Goal: Browse casually

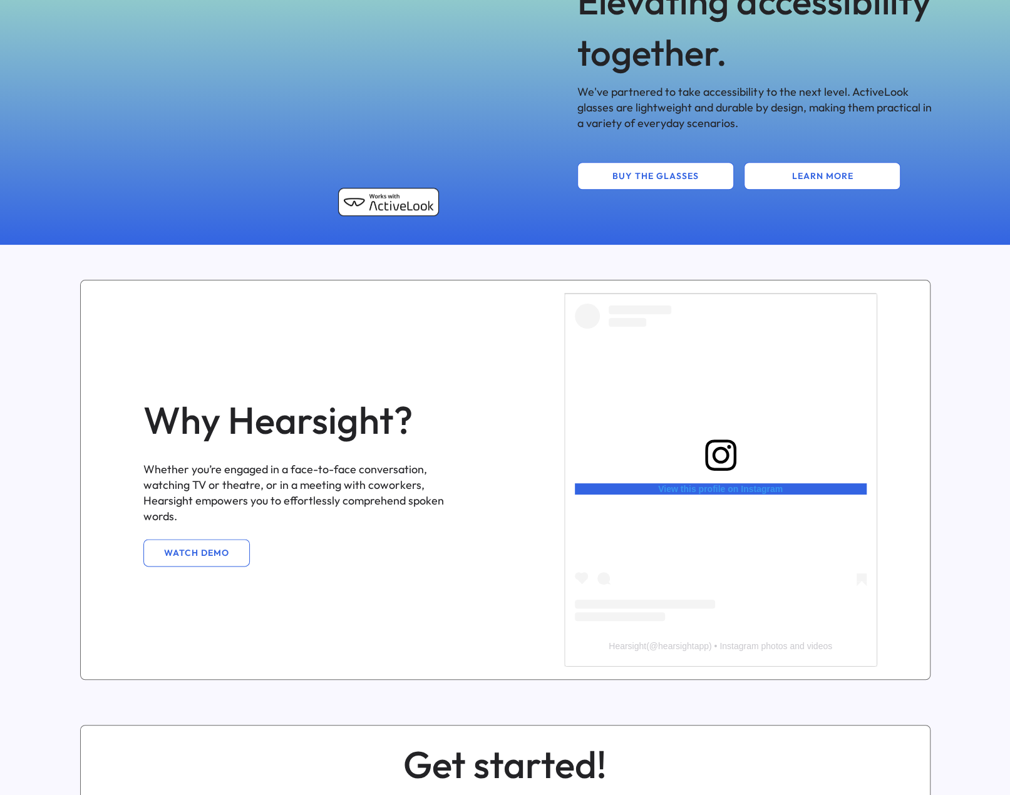
scroll to position [438, 0]
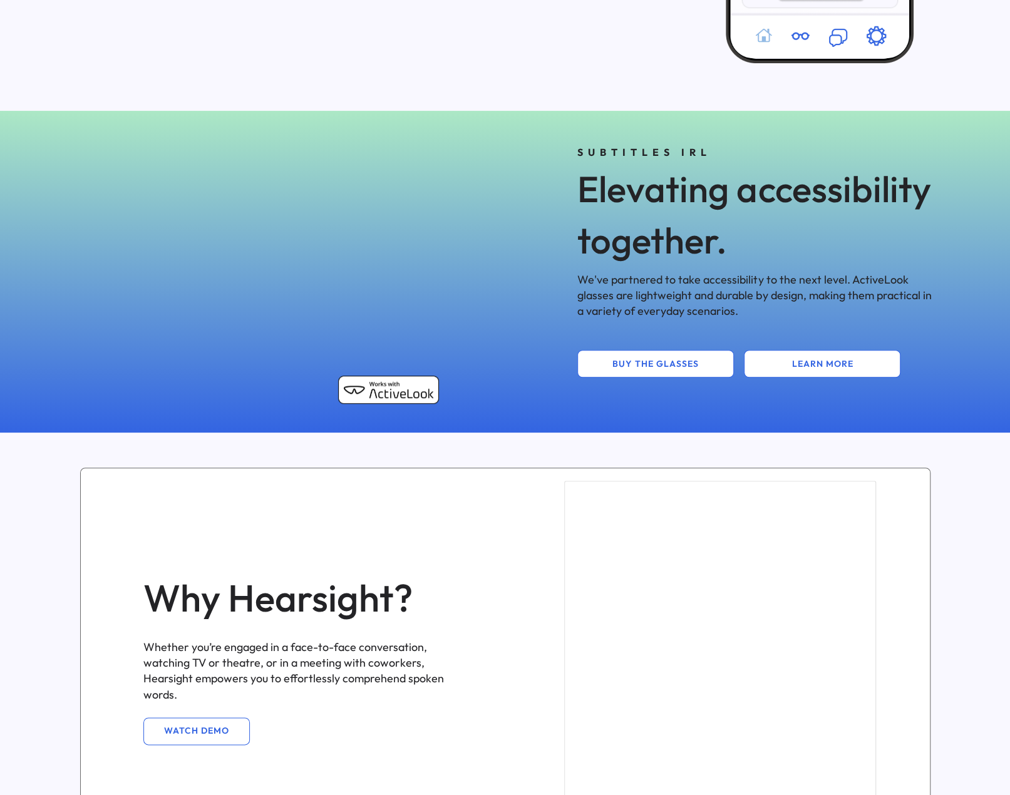
drag, startPoint x: 178, startPoint y: 261, endPoint x: 118, endPoint y: 256, distance: 59.7
click at [118, 256] on div "3D model. Use mouse, touch or arrow keys to move." at bounding box center [260, 272] width 387 height 282
drag, startPoint x: 242, startPoint y: 208, endPoint x: 313, endPoint y: 216, distance: 71.9
click at [313, 216] on div "3D model. Use mouse, touch or arrow keys to move." at bounding box center [260, 272] width 387 height 282
drag, startPoint x: 164, startPoint y: 202, endPoint x: 277, endPoint y: 203, distance: 112.7
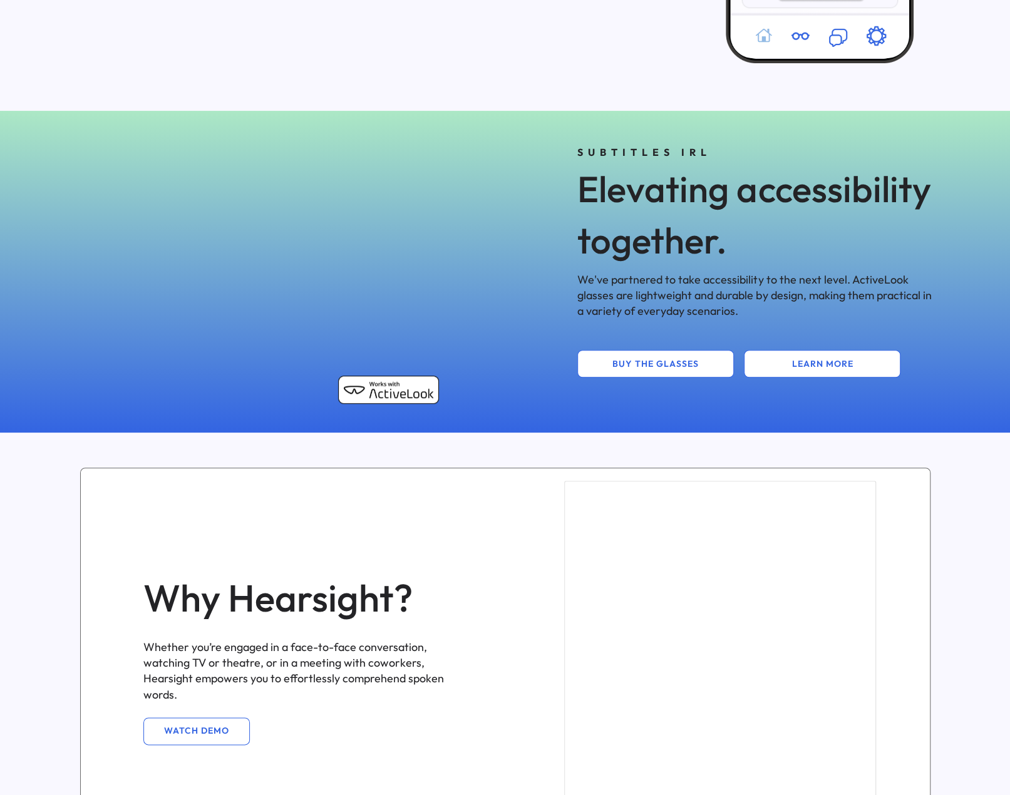
click at [277, 203] on div "3D model. Use mouse, touch or arrow keys to move." at bounding box center [260, 272] width 387 height 282
drag, startPoint x: 281, startPoint y: 219, endPoint x: 322, endPoint y: 225, distance: 41.2
click at [320, 225] on div "3D model. Use mouse, touch or arrow keys to move." at bounding box center [260, 272] width 387 height 282
drag, startPoint x: 304, startPoint y: 176, endPoint x: 317, endPoint y: 165, distance: 16.9
click at [317, 165] on div "3D model. Use mouse, touch or arrow keys to move." at bounding box center [260, 272] width 387 height 282
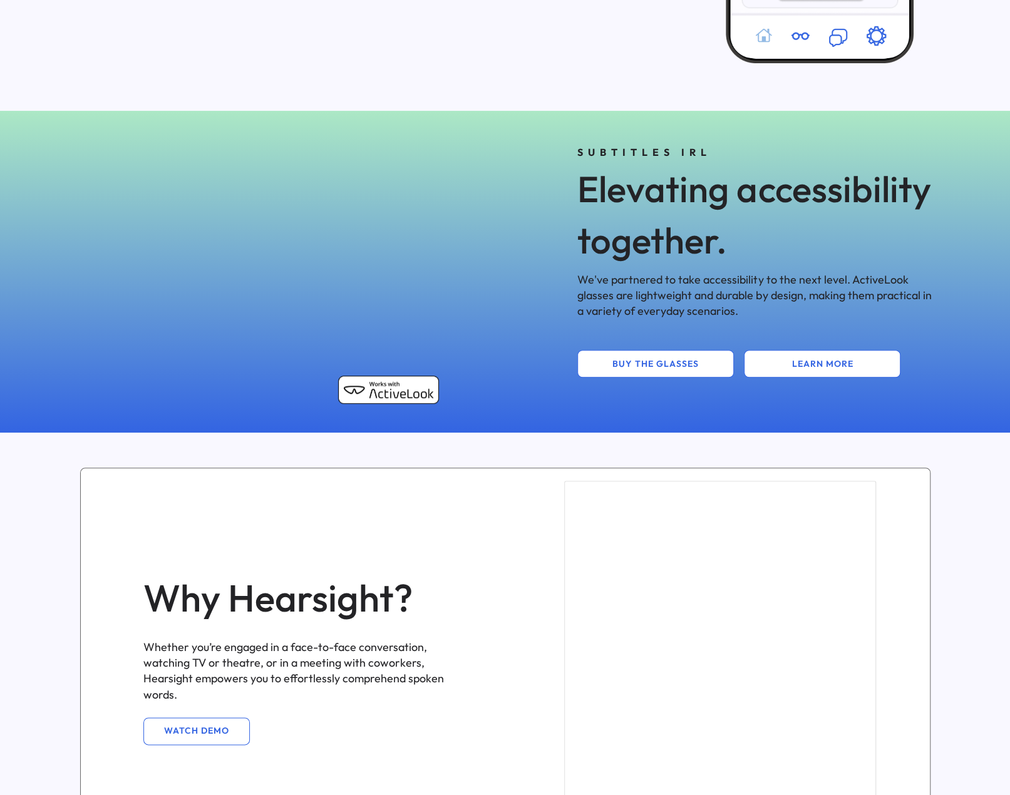
drag, startPoint x: 322, startPoint y: 171, endPoint x: 328, endPoint y: 155, distance: 17.4
click at [328, 155] on div "3D model. Use mouse, touch or arrow keys to move." at bounding box center [260, 272] width 387 height 282
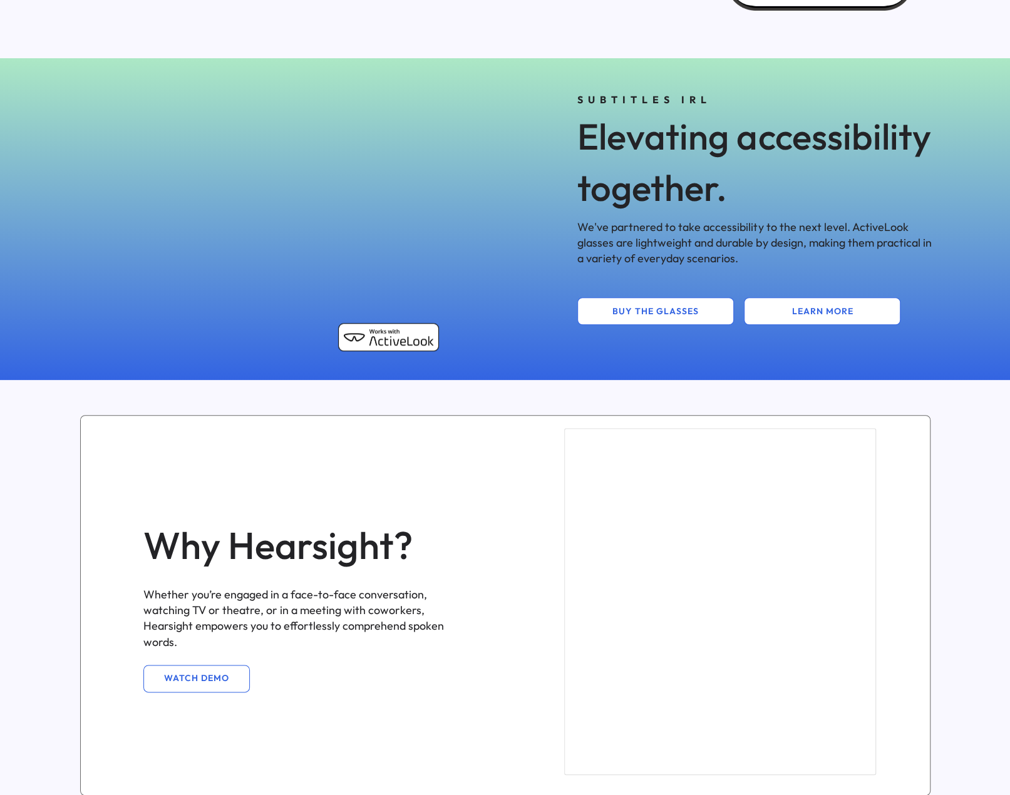
scroll to position [313, 0]
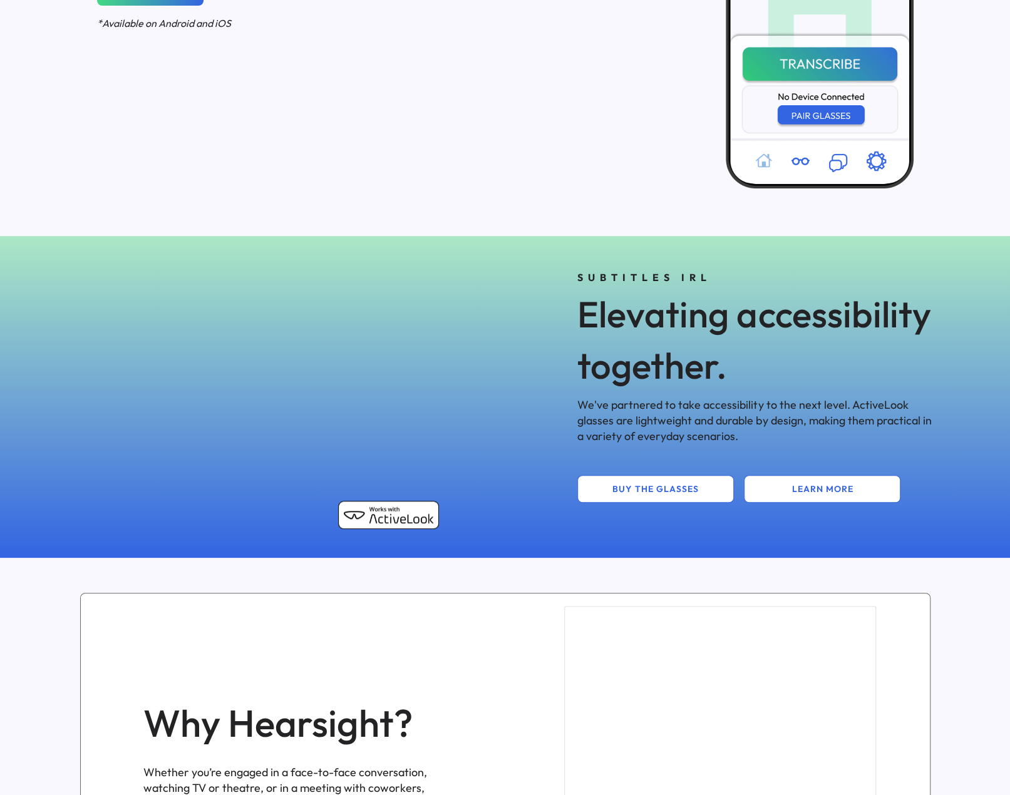
drag, startPoint x: 175, startPoint y: 331, endPoint x: 116, endPoint y: 328, distance: 59.0
click at [116, 328] on div "3D model. Use mouse, touch or arrow keys to move." at bounding box center [260, 397] width 387 height 282
drag, startPoint x: 244, startPoint y: 285, endPoint x: 362, endPoint y: 285, distance: 117.7
click at [362, 285] on div "3D model. Use mouse, touch or arrow keys to move." at bounding box center [260, 397] width 387 height 282
drag, startPoint x: 252, startPoint y: 334, endPoint x: 114, endPoint y: 325, distance: 138.1
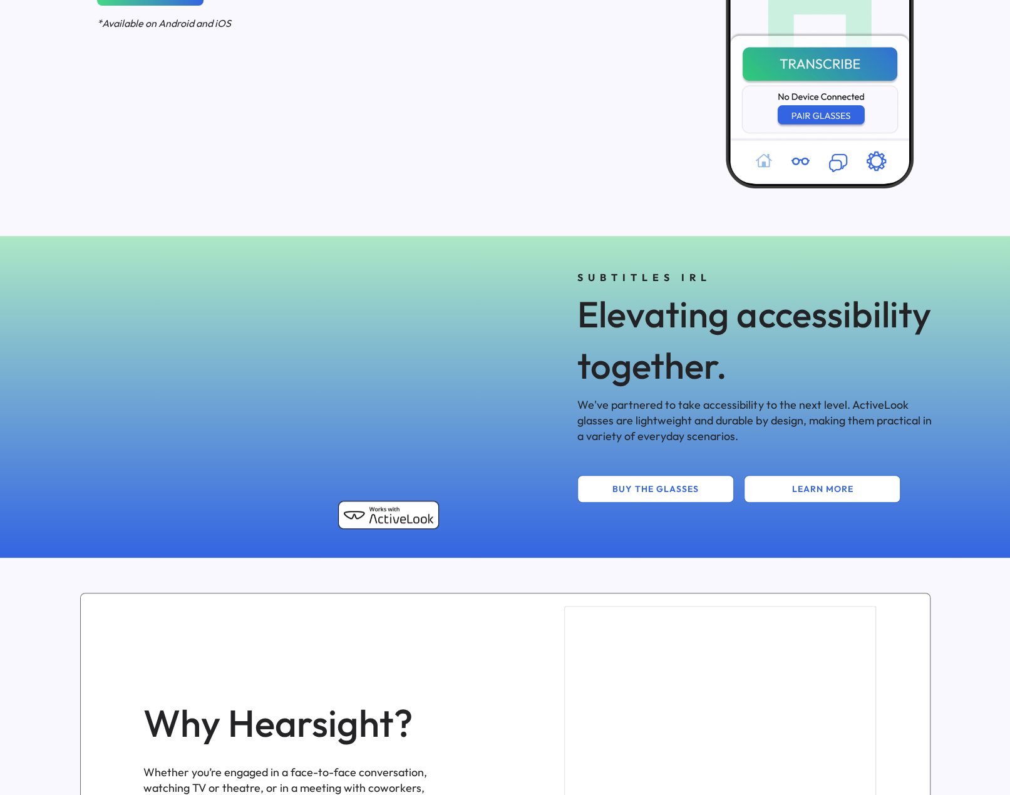
click at [114, 326] on div "3D model. Use mouse, touch or arrow keys to move." at bounding box center [260, 397] width 387 height 282
drag, startPoint x: 267, startPoint y: 328, endPoint x: 251, endPoint y: 308, distance: 25.8
click at [247, 334] on div "3D model. Use mouse, touch or arrow keys to move." at bounding box center [260, 397] width 387 height 282
drag, startPoint x: 276, startPoint y: 289, endPoint x: 349, endPoint y: 294, distance: 72.8
click at [349, 294] on div "3D model. Use mouse, touch or arrow keys to move." at bounding box center [260, 397] width 387 height 282
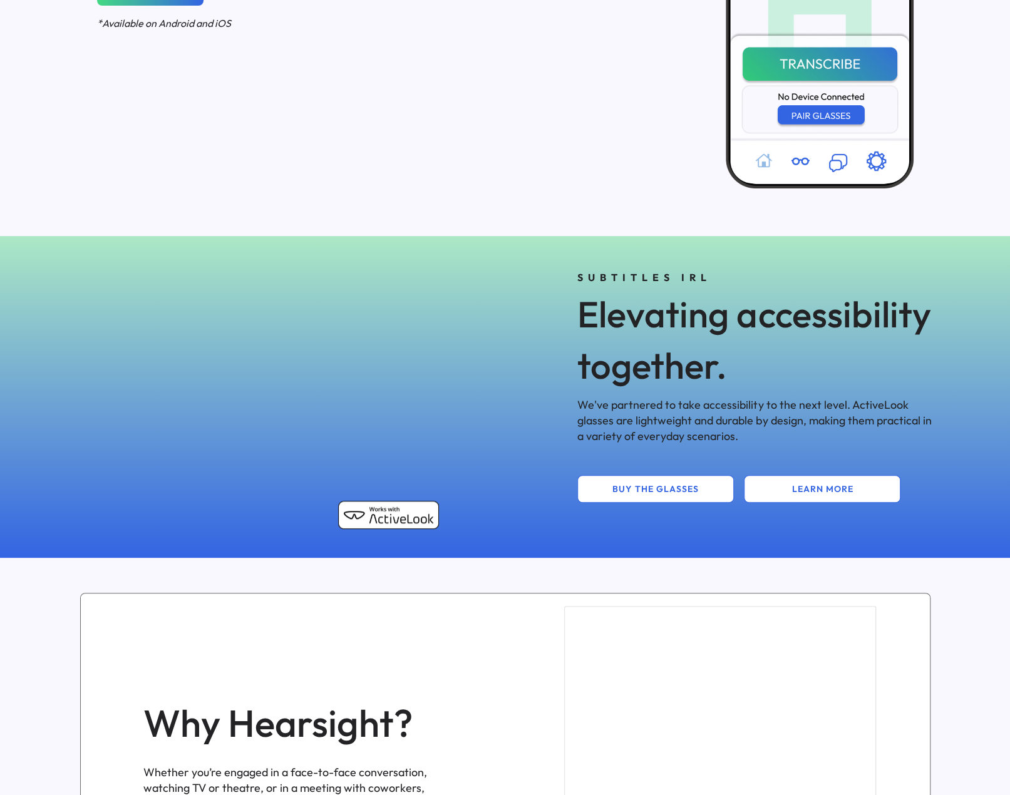
drag, startPoint x: 212, startPoint y: 301, endPoint x: 284, endPoint y: 296, distance: 72.9
click at [284, 296] on div "3D model. Use mouse, touch or arrow keys to move." at bounding box center [260, 397] width 387 height 282
drag, startPoint x: 224, startPoint y: 341, endPoint x: 284, endPoint y: 311, distance: 66.4
click at [284, 311] on div "3D model. Use mouse, touch or arrow keys to move." at bounding box center [260, 397] width 387 height 282
drag, startPoint x: 299, startPoint y: 337, endPoint x: 361, endPoint y: 395, distance: 84.6
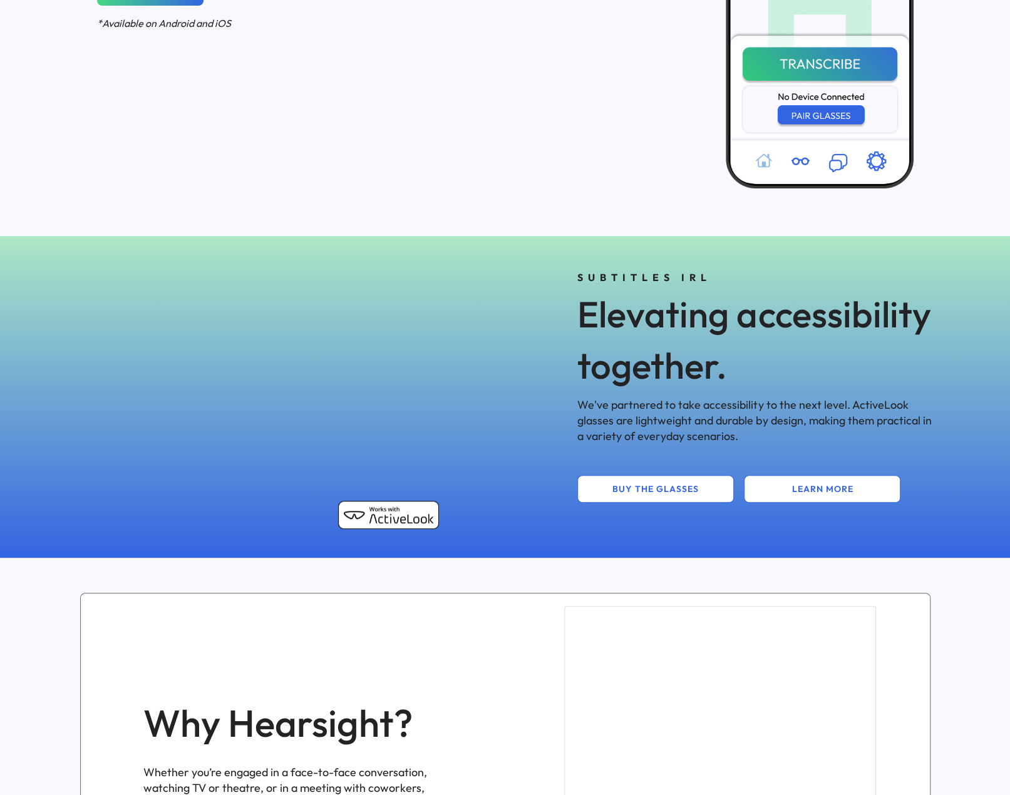
click at [324, 348] on div "3D model. Use mouse, touch or arrow keys to move." at bounding box center [260, 397] width 387 height 282
click at [387, 517] on img at bounding box center [388, 515] width 101 height 28
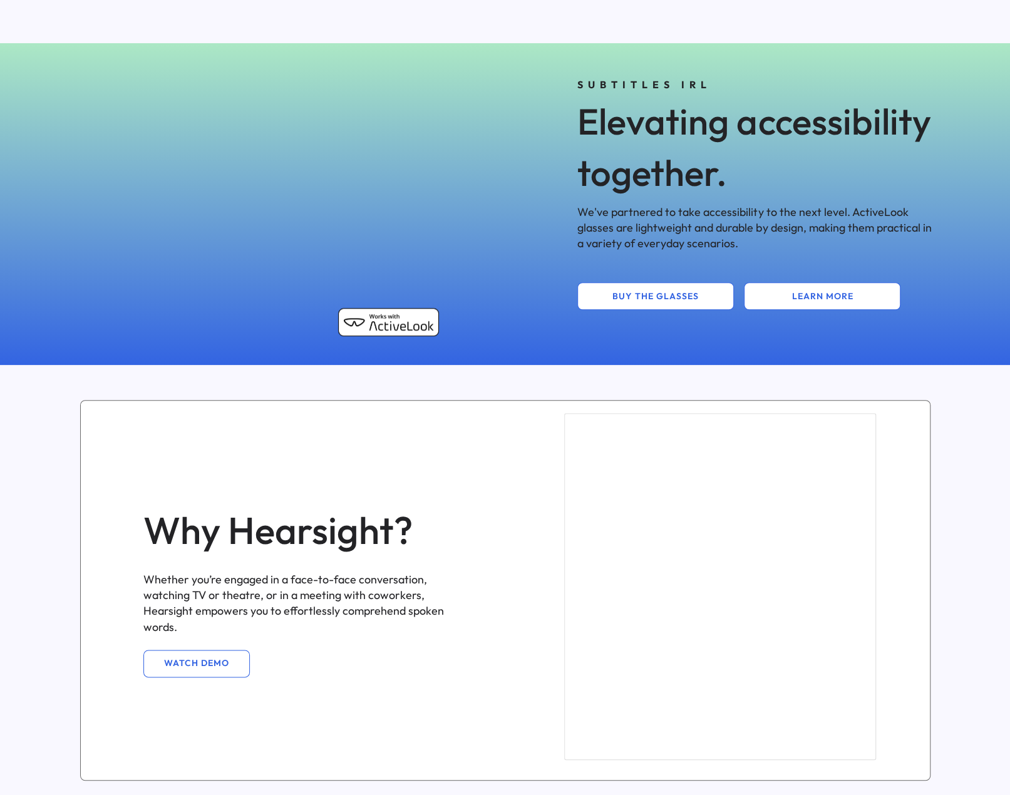
scroll to position [501, 0]
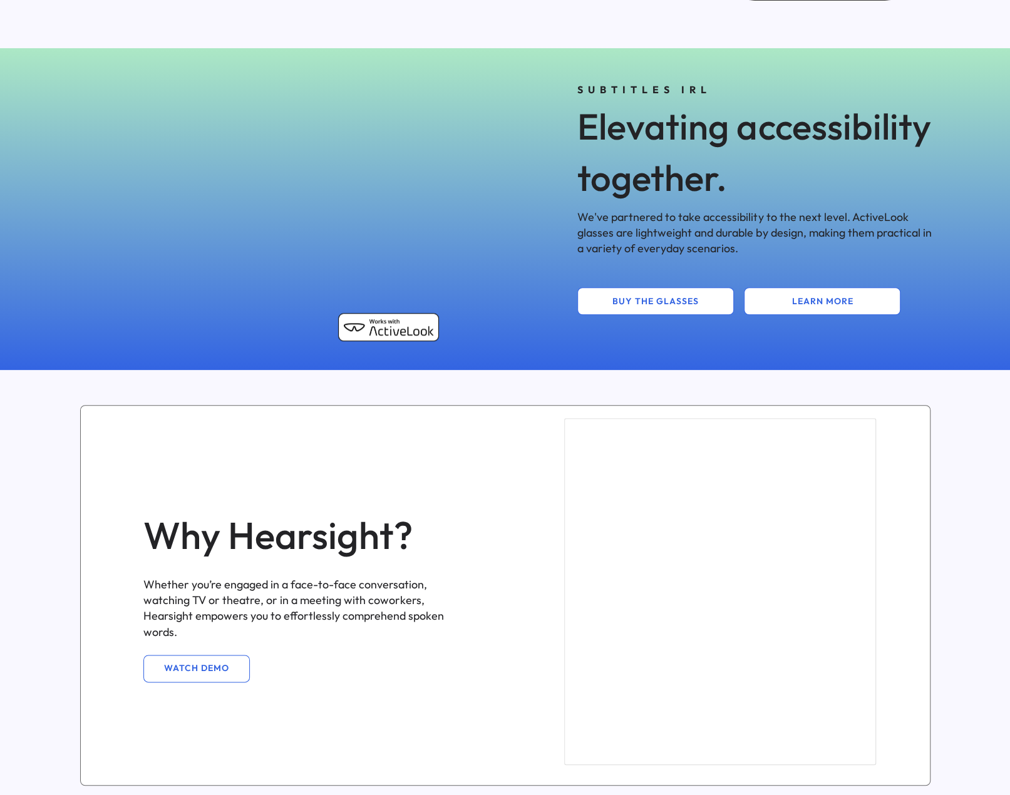
click at [194, 663] on button "WATCH DEMO" at bounding box center [196, 669] width 106 height 28
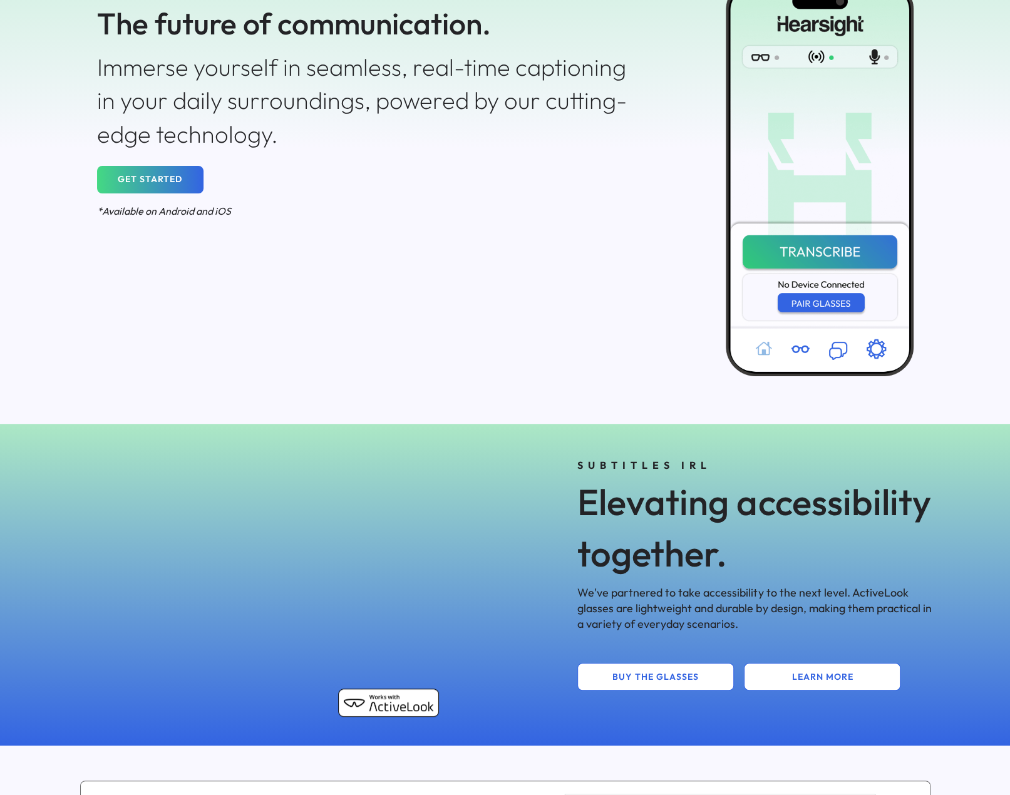
scroll to position [0, 0]
